Goal: Task Accomplishment & Management: Manage account settings

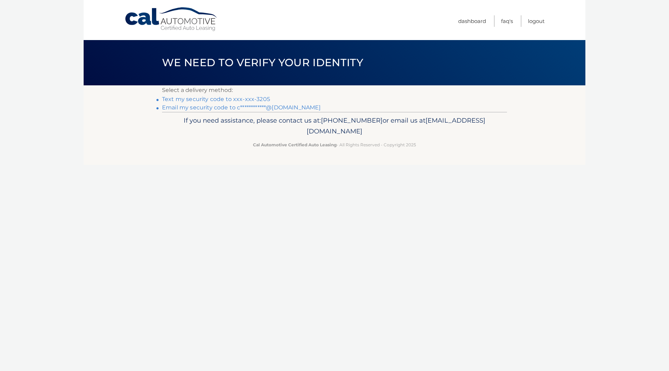
click at [258, 97] on link "Text my security code to xxx-xxx-3205" at bounding box center [216, 99] width 108 height 7
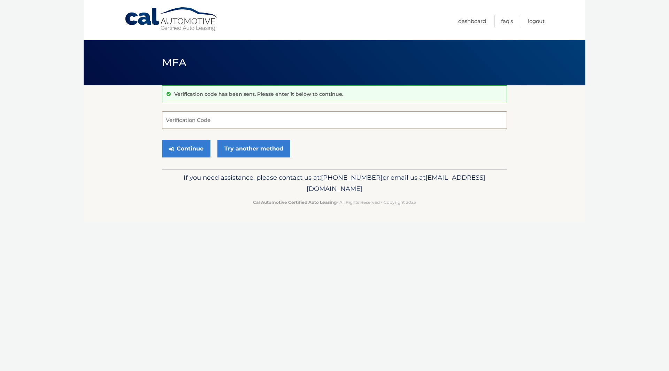
click at [236, 114] on input "Verification Code" at bounding box center [334, 120] width 345 height 17
type input "836981"
click at [193, 153] on button "Continue" at bounding box center [186, 148] width 48 height 17
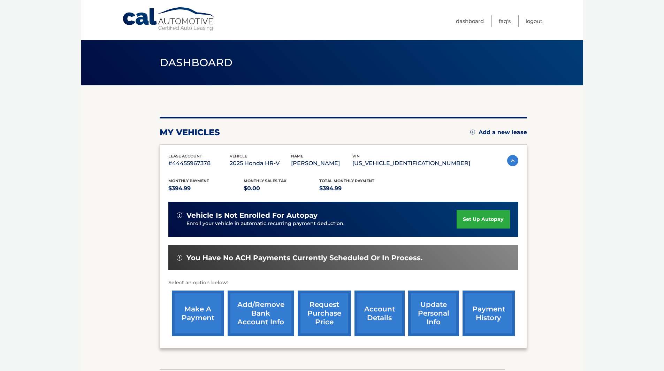
click at [209, 303] on link "make a payment" at bounding box center [198, 314] width 52 height 46
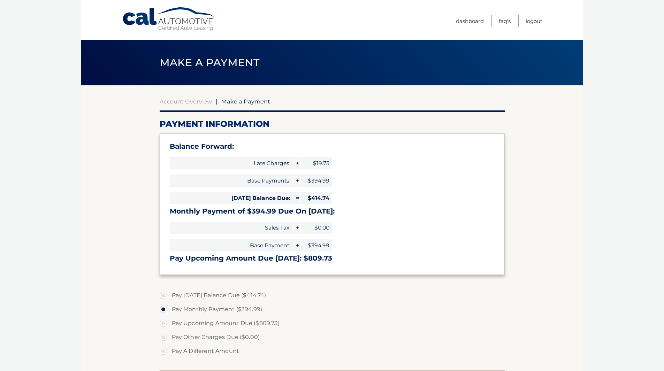
select select "YzE3YjA2NGEtNTg5Ny00ZjMwLTg3NGEtYWJlZTA5NDczNDNl"
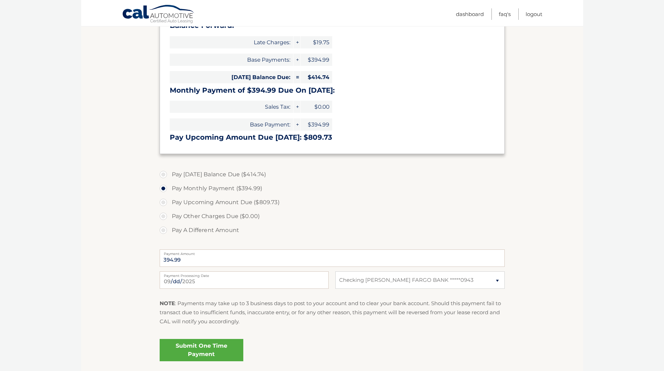
scroll to position [105, 0]
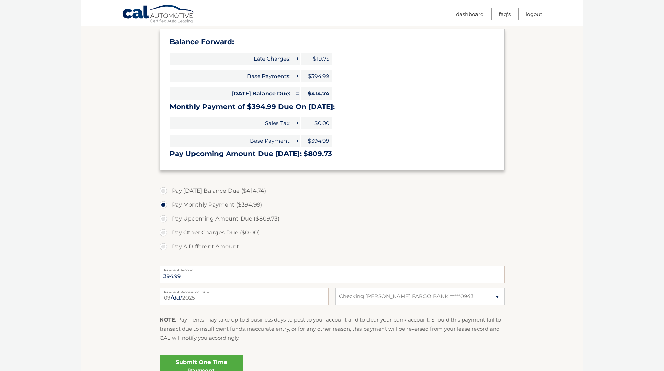
click at [244, 190] on label "Pay Today's Balance Due ($414.74)" at bounding box center [332, 191] width 345 height 14
click at [169, 190] on input "Pay Today's Balance Due ($414.74)" at bounding box center [165, 189] width 7 height 11
radio input "true"
type input "414.74"
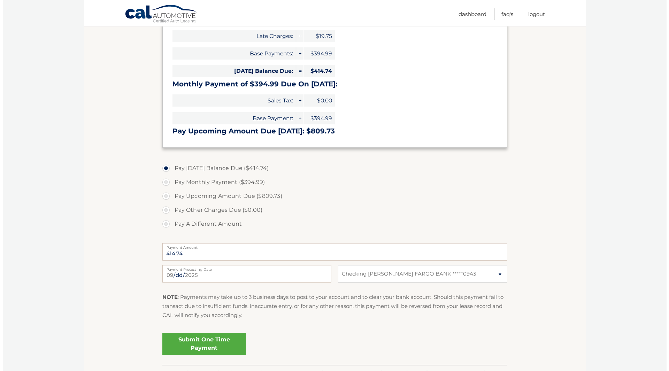
scroll to position [139, 0]
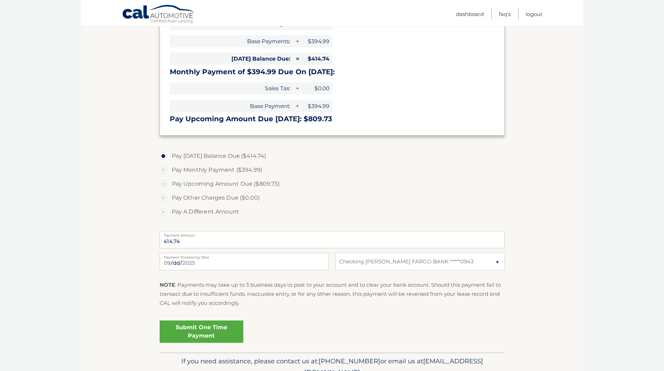
click at [232, 336] on link "Submit One Time Payment" at bounding box center [202, 332] width 84 height 22
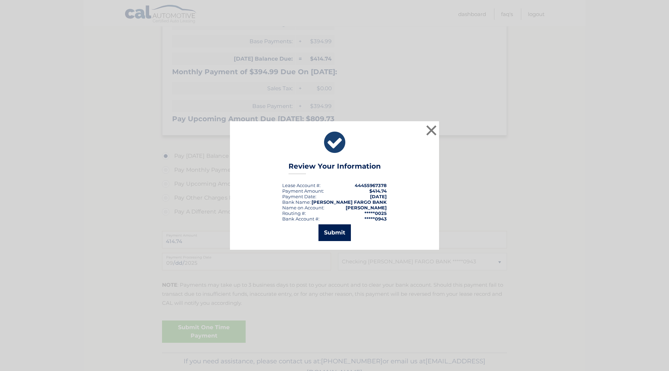
click at [338, 235] on button "Submit" at bounding box center [335, 233] width 32 height 17
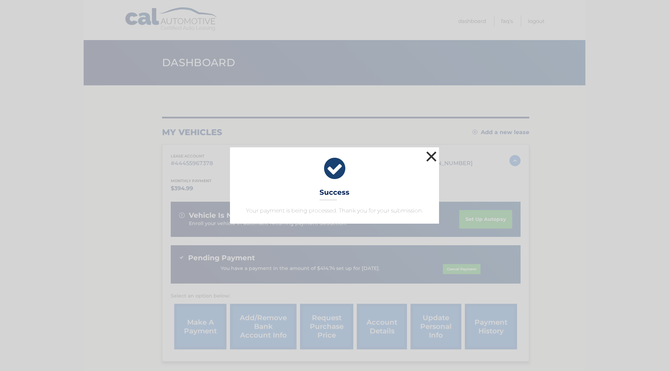
click at [431, 161] on button "×" at bounding box center [432, 157] width 14 height 14
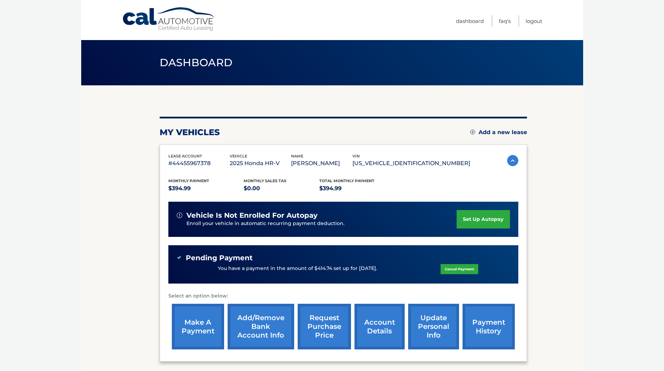
click at [476, 219] on link "set up autopay" at bounding box center [483, 219] width 53 height 18
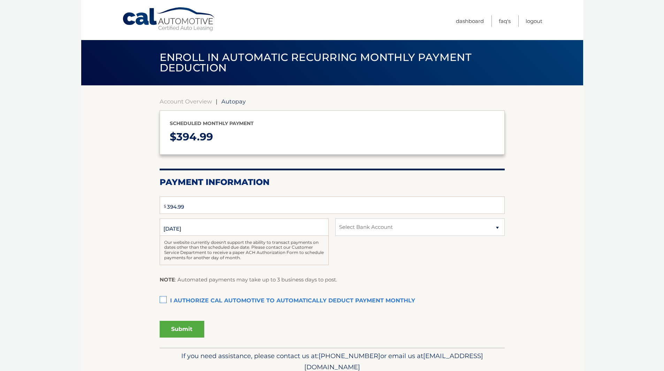
select select "YzE3YjA2NGEtNTg5Ny00ZjMwLTg3NGEtYWJlZTA5NDczNDNl"
click at [166, 299] on label "I authorize cal automotive to automatically deduct payment monthly This checkbo…" at bounding box center [332, 301] width 345 height 14
click at [0, 0] on input "I authorize cal automotive to automatically deduct payment monthly This checkbo…" at bounding box center [0, 0] width 0 height 0
click at [188, 325] on button "Submit" at bounding box center [182, 329] width 45 height 17
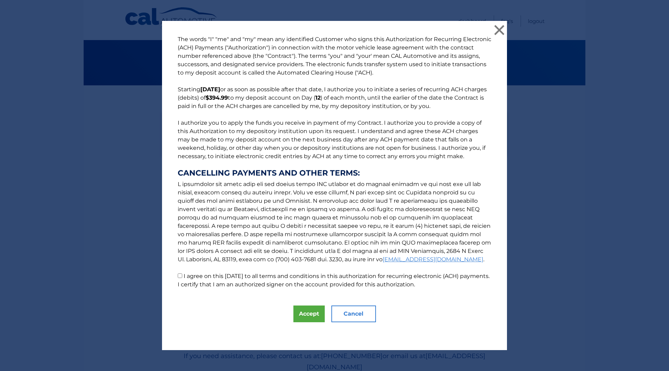
click at [242, 277] on label "I agree on this 09/26/2025 to all terms and conditions in this authorization fo…" at bounding box center [334, 280] width 312 height 15
click at [182, 277] on input "I agree on this 09/26/2025 to all terms and conditions in this authorization fo…" at bounding box center [180, 276] width 5 height 5
checkbox input "true"
click at [311, 312] on button "Accept" at bounding box center [309, 314] width 31 height 17
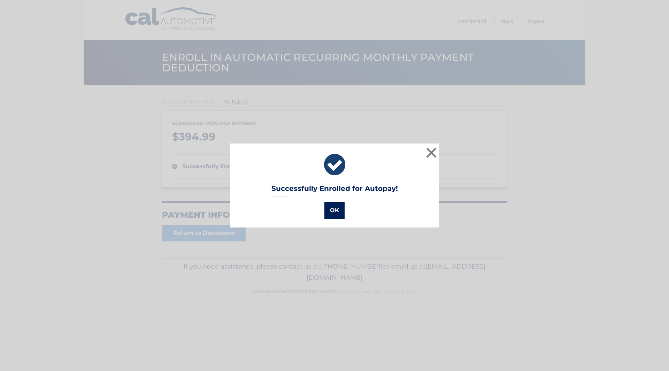
click at [331, 208] on button "OK" at bounding box center [335, 210] width 20 height 17
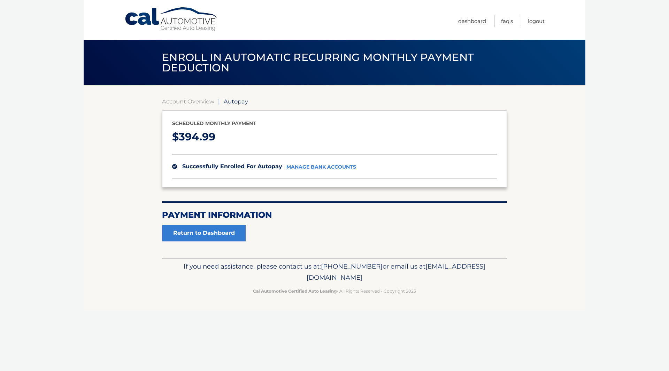
click at [247, 232] on section "Account Overview | Autopay Scheduled monthly payment $ 394.99 successfully enro…" at bounding box center [334, 170] width 345 height 144
click at [236, 234] on link "Return to Dashboard" at bounding box center [204, 233] width 84 height 17
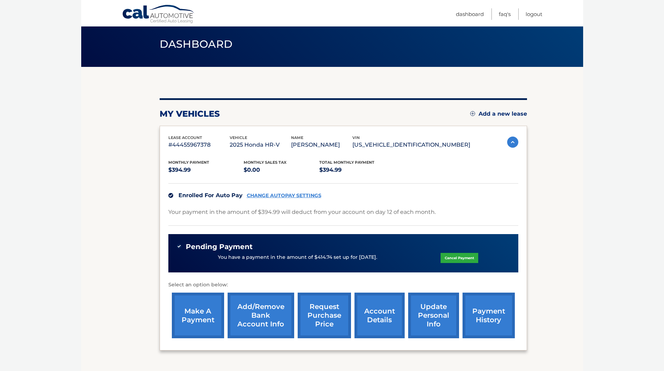
scroll to position [35, 0]
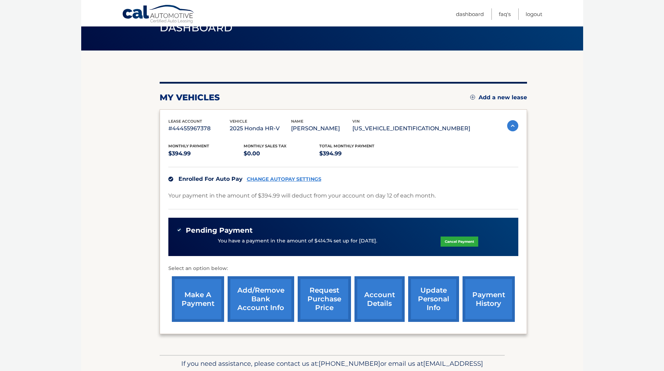
click at [418, 308] on link "update personal info" at bounding box center [433, 300] width 51 height 46
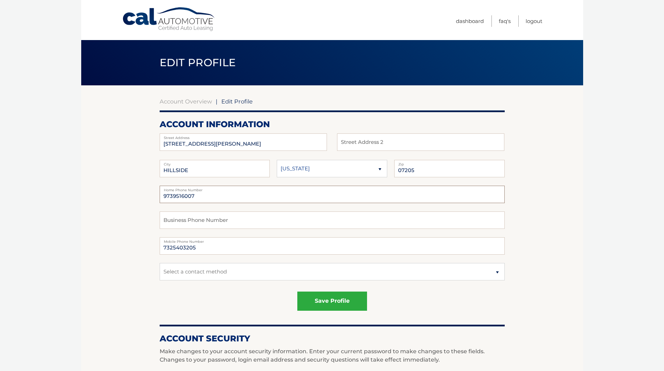
drag, startPoint x: 235, startPoint y: 198, endPoint x: 134, endPoint y: 190, distance: 101.8
click at [134, 190] on section "Account Overview | Edit Profile account information 280 FLORENCE AVE Street Add…" at bounding box center [332, 354] width 502 height 538
click at [491, 318] on fieldset "save profile" at bounding box center [332, 304] width 345 height 30
click at [348, 304] on button "save profile" at bounding box center [332, 301] width 70 height 19
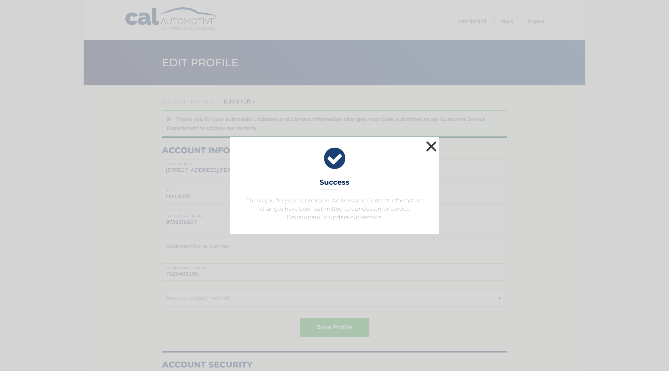
click at [428, 146] on button "×" at bounding box center [432, 146] width 14 height 14
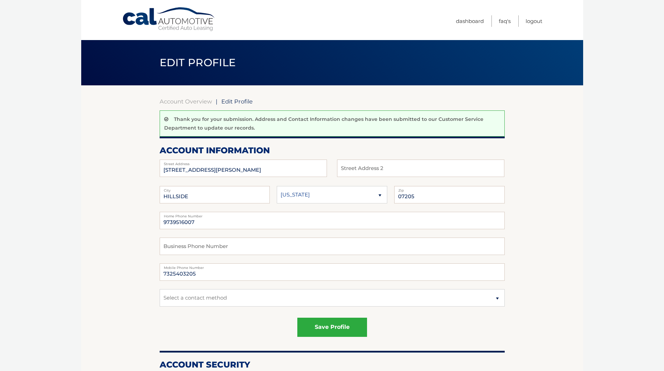
click at [168, 26] on link "Cal Automotive" at bounding box center [169, 19] width 94 height 25
click at [463, 19] on link "Dashboard" at bounding box center [470, 21] width 28 height 12
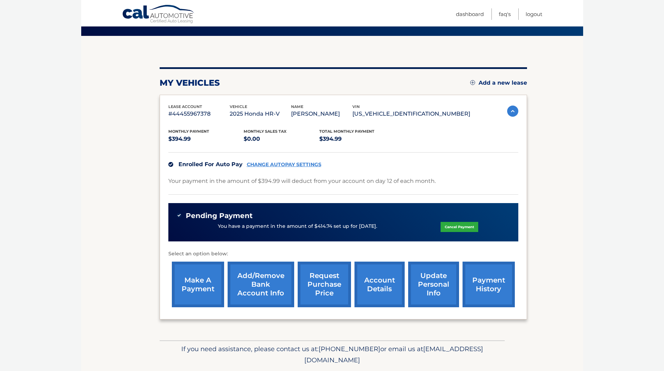
scroll to position [72, 0]
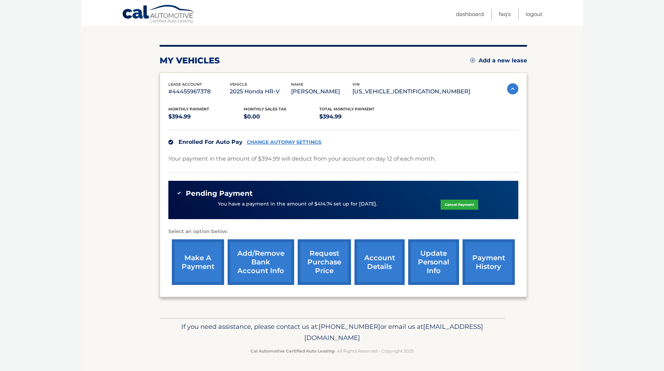
click at [381, 258] on link "account details" at bounding box center [380, 263] width 50 height 46
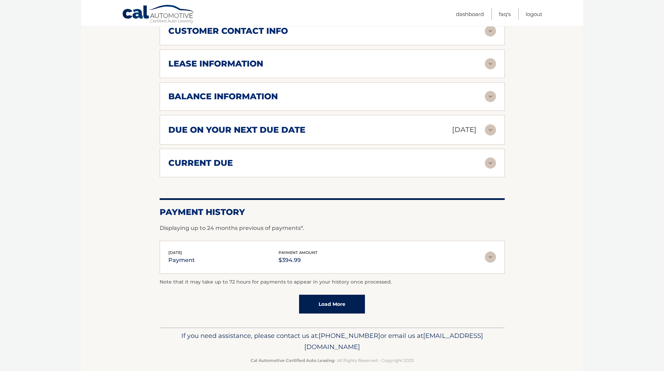
scroll to position [410, 0]
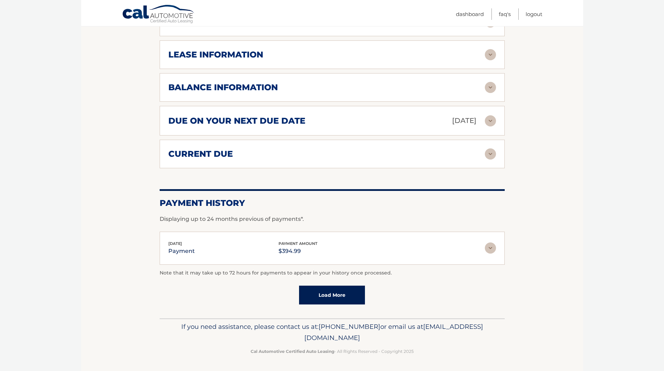
click at [491, 247] on img at bounding box center [490, 248] width 11 height 11
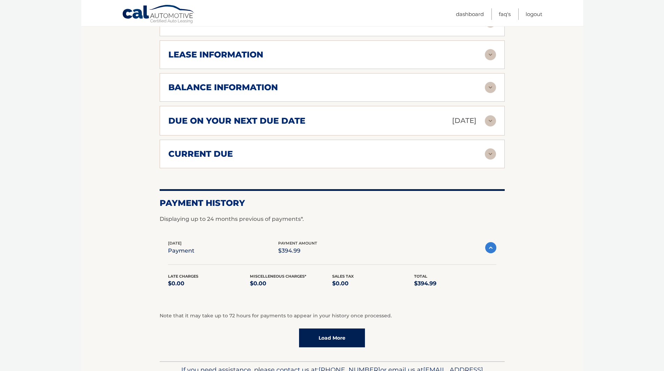
click at [491, 247] on img at bounding box center [490, 247] width 11 height 11
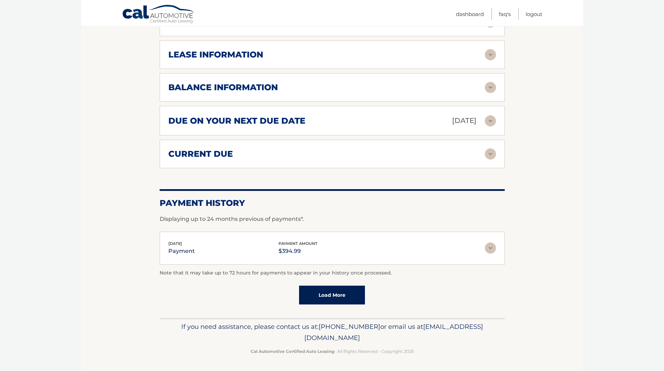
click at [494, 158] on img at bounding box center [490, 154] width 11 height 11
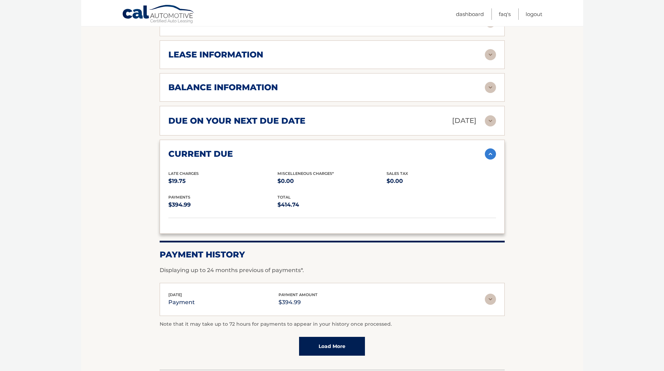
click at [492, 155] on img at bounding box center [490, 154] width 11 height 11
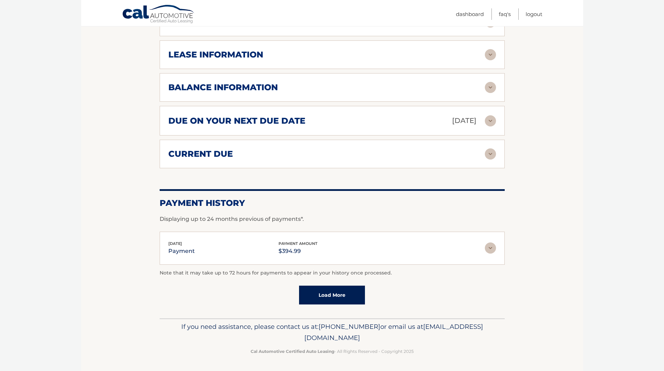
click at [486, 121] on img at bounding box center [490, 120] width 11 height 11
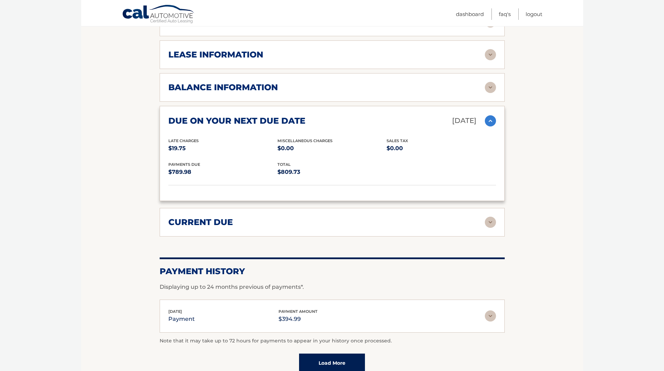
click at [486, 121] on img at bounding box center [490, 120] width 11 height 11
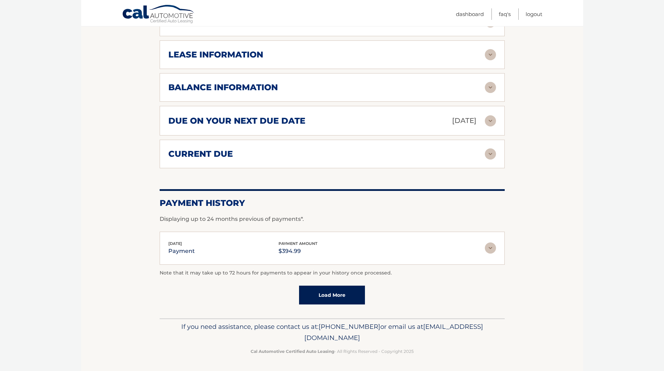
click at [491, 89] on img at bounding box center [490, 87] width 11 height 11
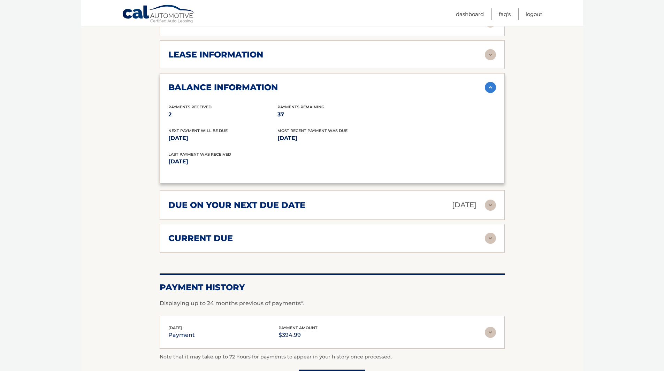
click at [491, 88] on img at bounding box center [490, 87] width 11 height 11
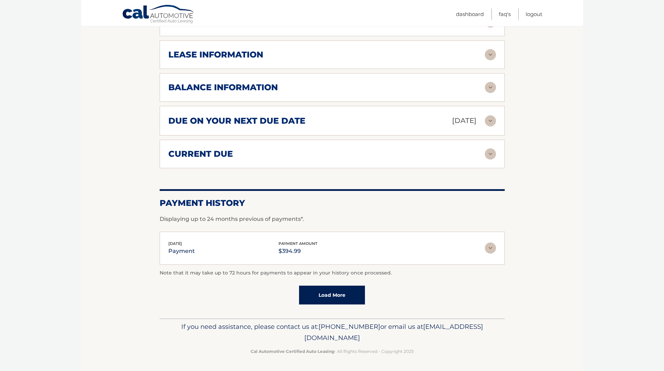
click at [490, 56] on img at bounding box center [490, 54] width 11 height 11
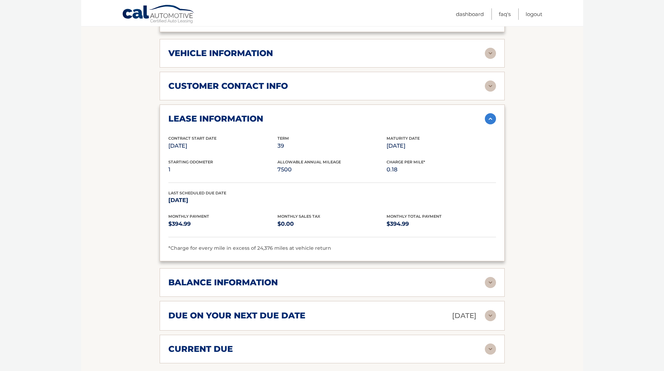
scroll to position [341, 0]
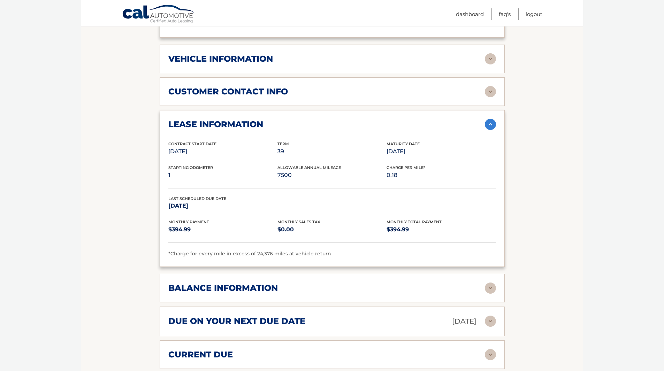
click at [489, 128] on img at bounding box center [490, 124] width 11 height 11
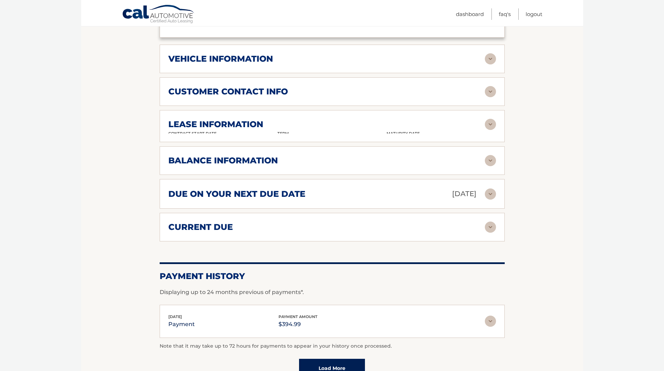
click at [492, 91] on img at bounding box center [490, 91] width 11 height 11
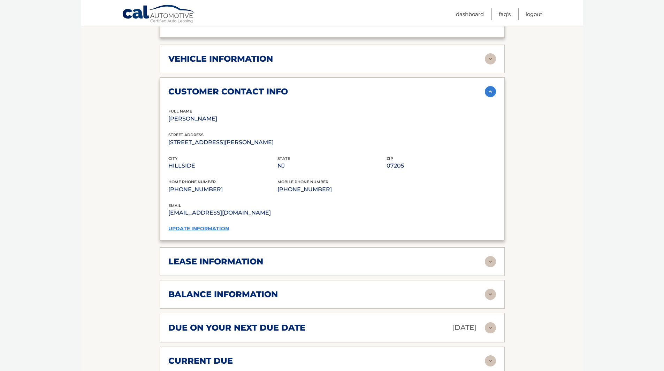
click at [180, 226] on link "update information" at bounding box center [198, 229] width 61 height 6
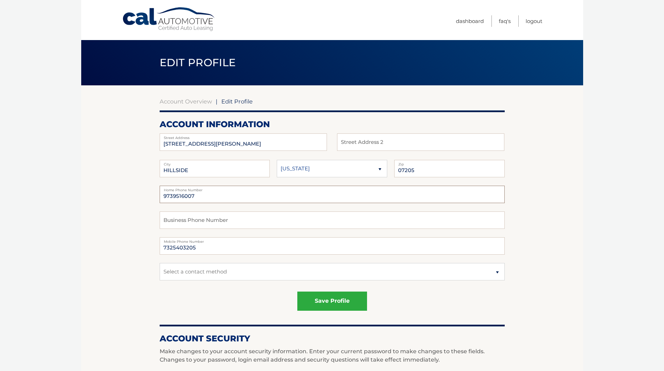
drag, startPoint x: 226, startPoint y: 197, endPoint x: 121, endPoint y: 198, distance: 104.6
click at [121, 198] on section "Account Overview | Edit Profile account information 280 FLORENCE AVE Street Add…" at bounding box center [332, 354] width 502 height 538
click at [338, 293] on button "save profile" at bounding box center [332, 301] width 70 height 19
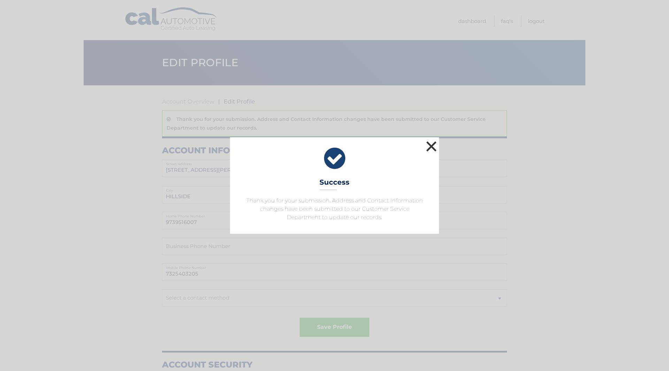
click at [434, 145] on button "×" at bounding box center [432, 146] width 14 height 14
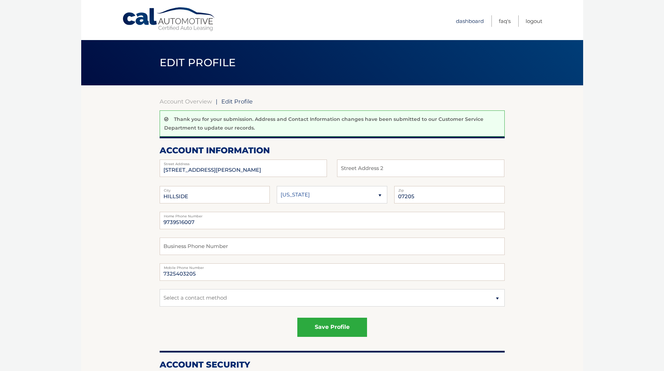
click at [477, 21] on link "Dashboard" at bounding box center [470, 21] width 28 height 12
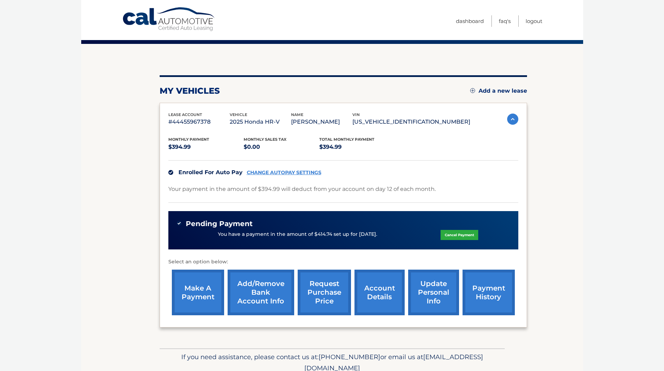
scroll to position [72, 0]
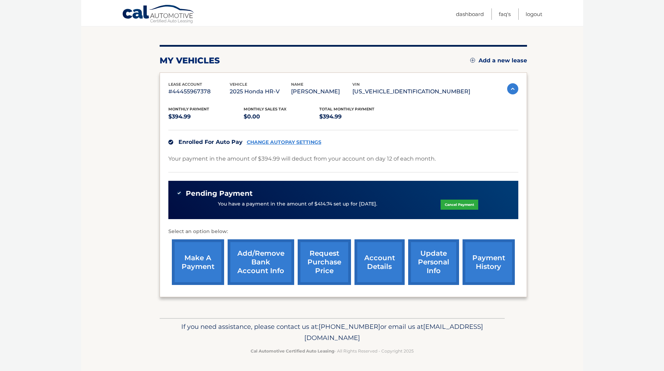
click at [486, 255] on link "payment history" at bounding box center [489, 263] width 52 height 46
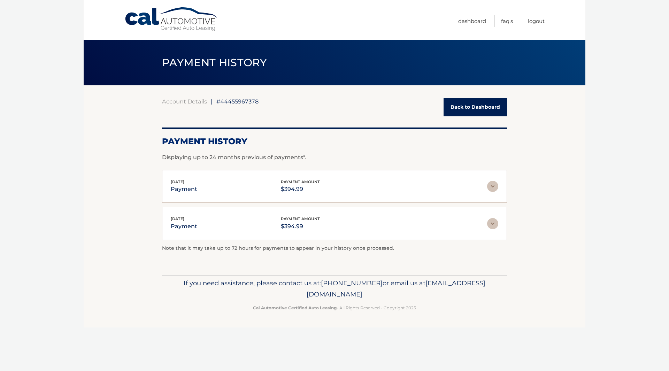
click at [491, 185] on img at bounding box center [492, 186] width 11 height 11
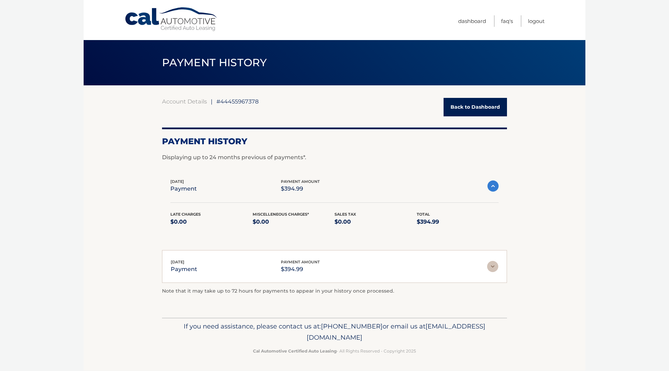
click at [491, 185] on img at bounding box center [493, 186] width 11 height 11
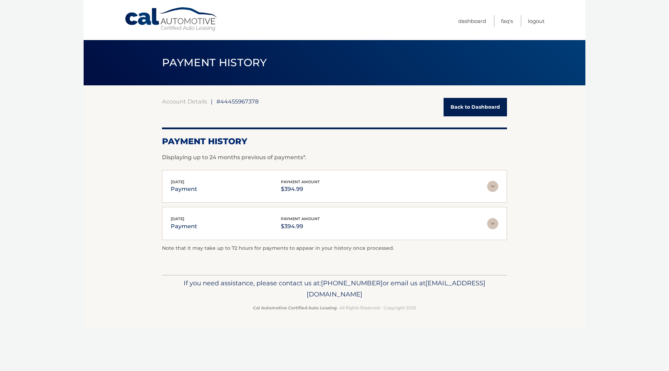
click at [497, 225] on img at bounding box center [492, 223] width 11 height 11
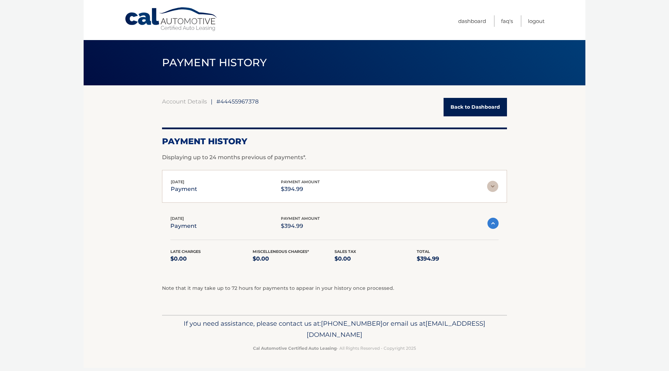
click at [497, 225] on img at bounding box center [493, 223] width 11 height 11
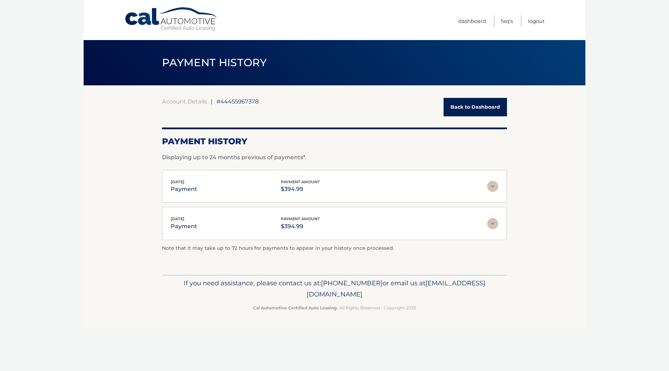
click at [487, 187] on div "[DATE] payment payment amount $394.99" at bounding box center [329, 187] width 317 height 16
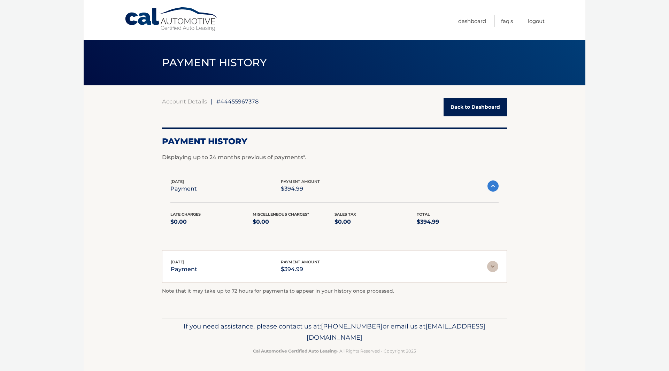
click at [490, 187] on img at bounding box center [493, 186] width 11 height 11
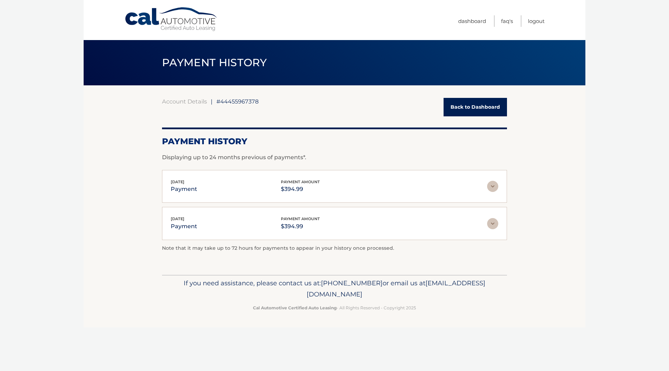
click at [477, 104] on link "Back to Dashboard" at bounding box center [475, 107] width 63 height 18
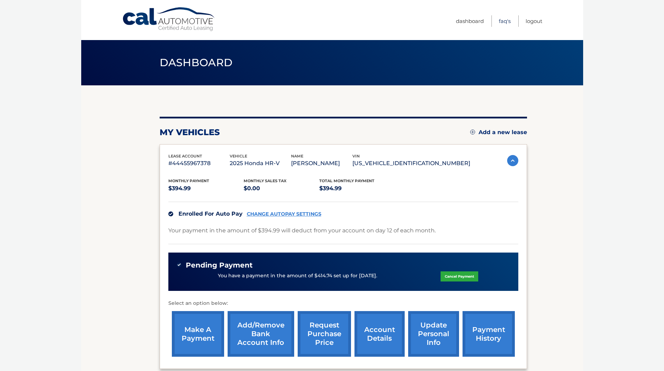
click at [503, 22] on link "FAQ's" at bounding box center [505, 21] width 12 height 12
